Goal: Browse casually

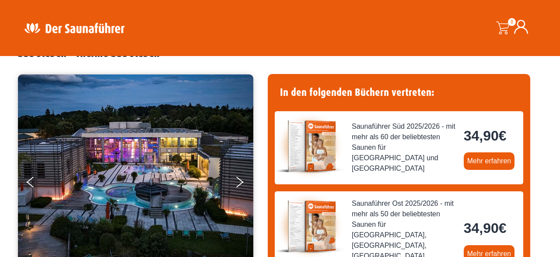
scroll to position [89, 0]
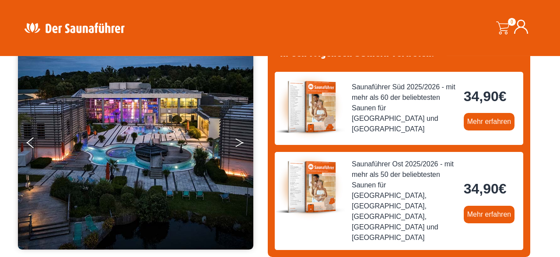
click at [241, 137] on button "Next" at bounding box center [245, 144] width 22 height 22
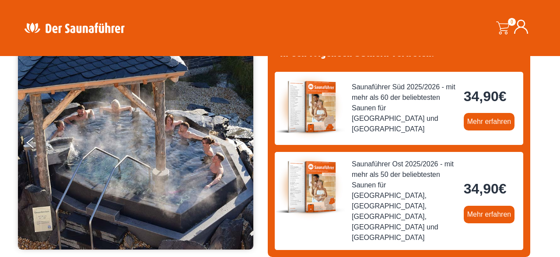
click at [241, 137] on button "Next" at bounding box center [245, 144] width 22 height 22
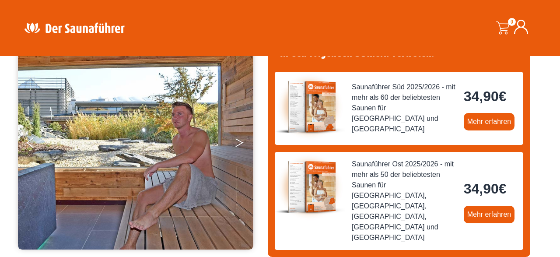
click at [241, 137] on button "Next" at bounding box center [245, 144] width 22 height 22
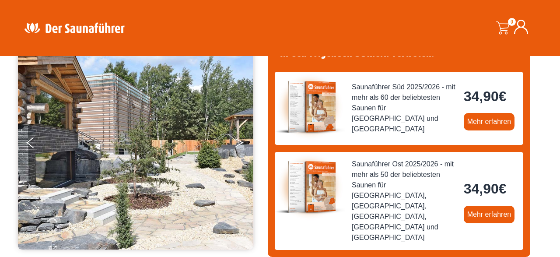
click at [241, 137] on button "Next" at bounding box center [245, 144] width 22 height 22
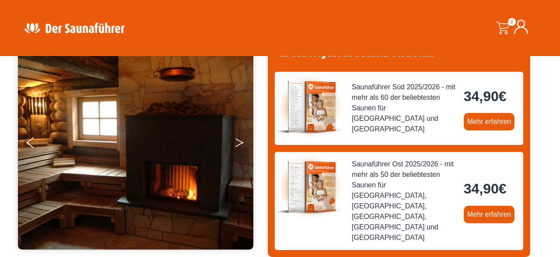
click at [242, 136] on button "Next" at bounding box center [245, 144] width 22 height 22
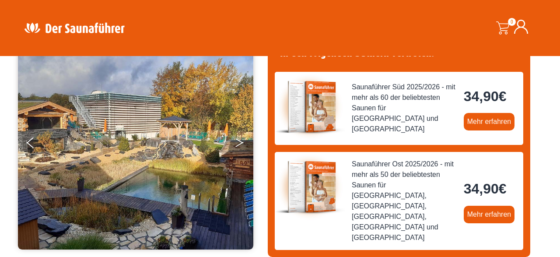
click at [245, 138] on button "Next" at bounding box center [245, 144] width 22 height 22
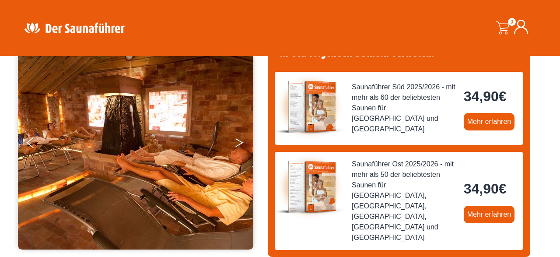
click at [245, 138] on button "Next" at bounding box center [245, 144] width 22 height 22
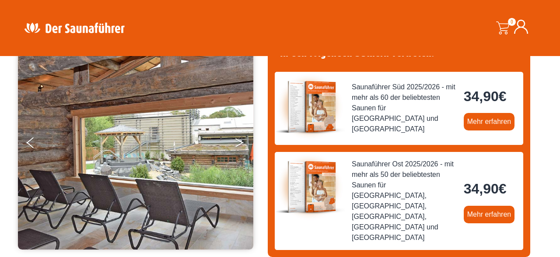
click at [245, 138] on button "Next" at bounding box center [245, 144] width 22 height 22
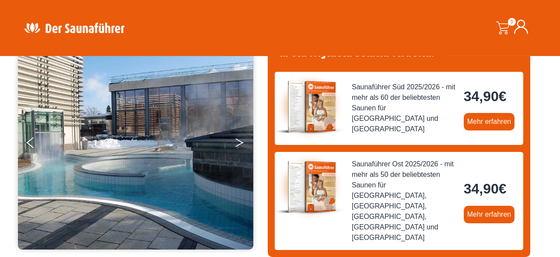
click at [245, 138] on button "Next" at bounding box center [245, 144] width 22 height 22
